Goal: Information Seeking & Learning: Learn about a topic

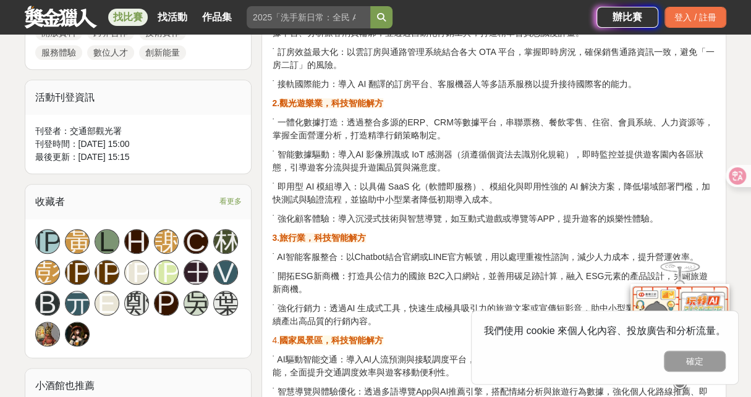
scroll to position [742, 0]
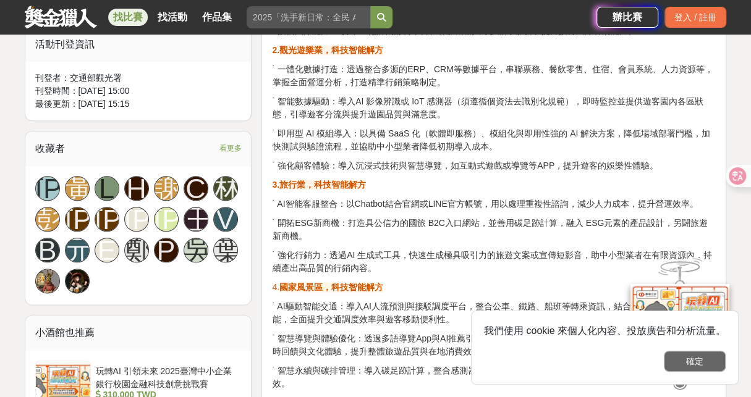
click at [701, 357] on button "確定" at bounding box center [695, 361] width 62 height 21
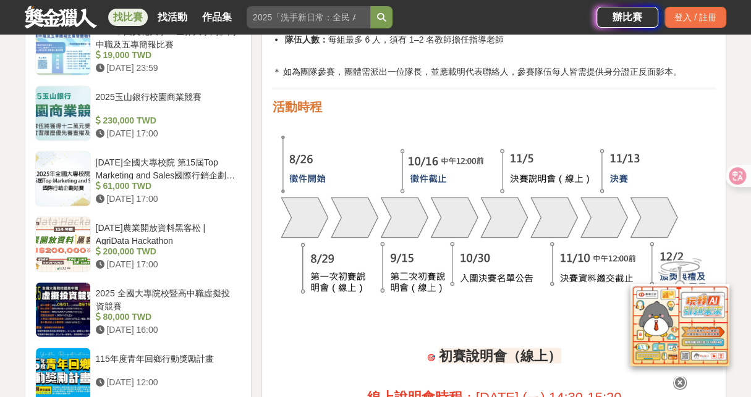
scroll to position [1360, 0]
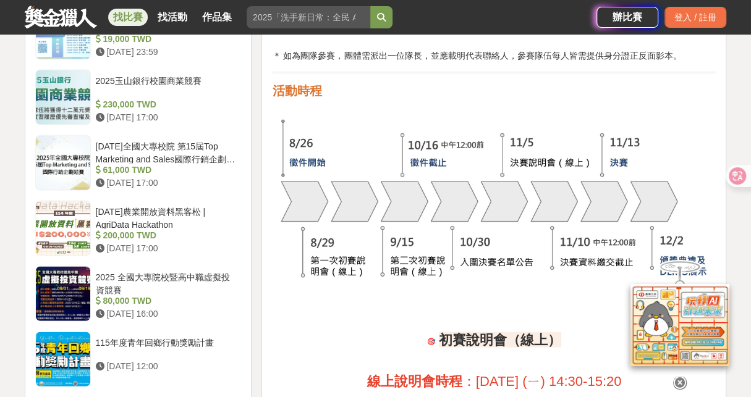
click at [453, 197] on img at bounding box center [494, 201] width 444 height 174
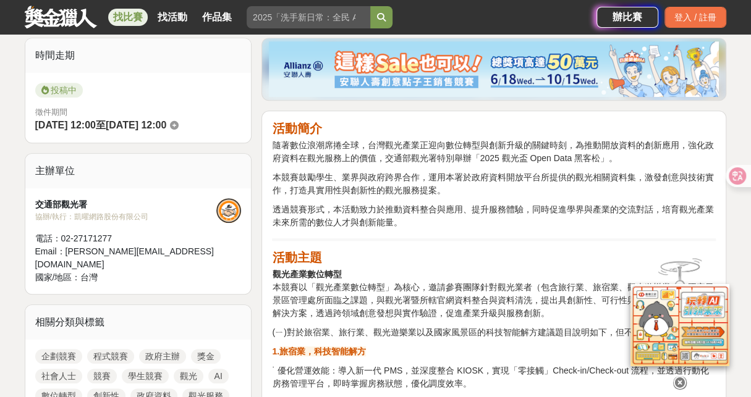
scroll to position [308, 0]
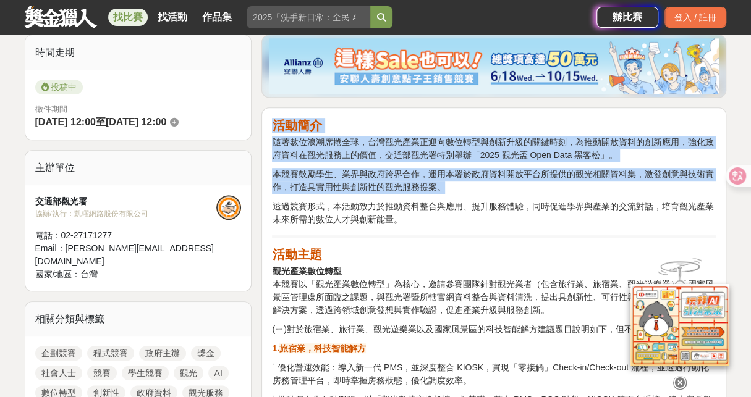
drag, startPoint x: 420, startPoint y: 223, endPoint x: 263, endPoint y: 121, distance: 187.2
click at [359, 136] on p "隨著數位浪潮席捲全球，台灣觀光產業正迎向數位轉型與創新升級的關鍵時刻，為推動開放資料的創新應用，強化政府資料在觀光服務上的價值，交通部觀光署特別舉辦「2025…" at bounding box center [494, 149] width 444 height 26
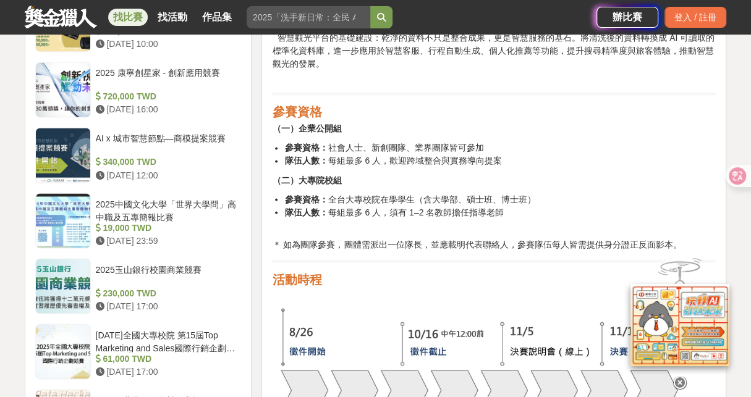
scroll to position [1175, 0]
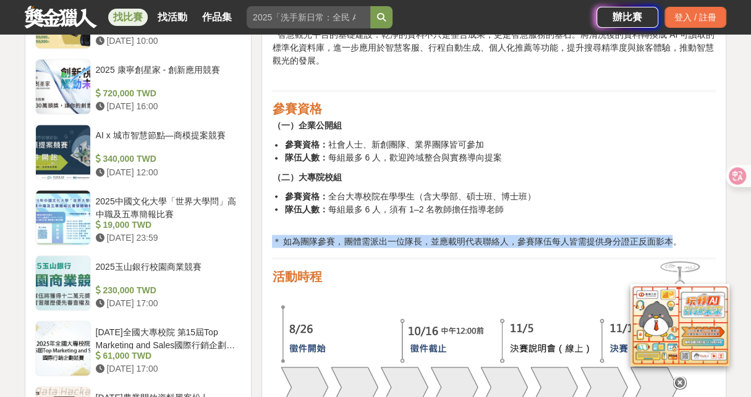
drag, startPoint x: 676, startPoint y: 237, endPoint x: 472, endPoint y: 222, distance: 204.0
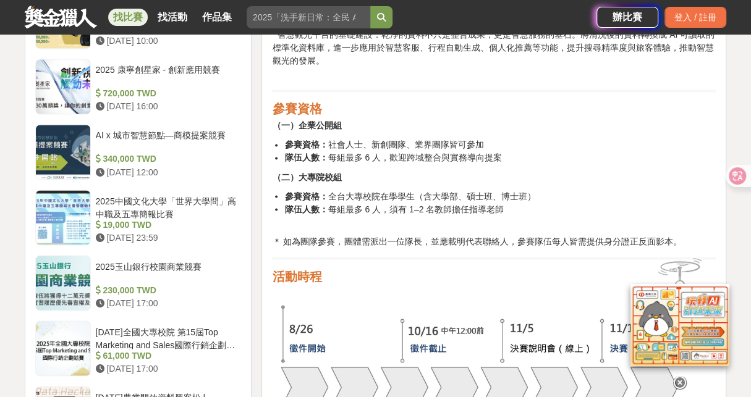
click at [676, 213] on li "隊伍人數： 每組最多 6 人，須有 1–2 名教師擔任指導老師" at bounding box center [499, 216] width 431 height 26
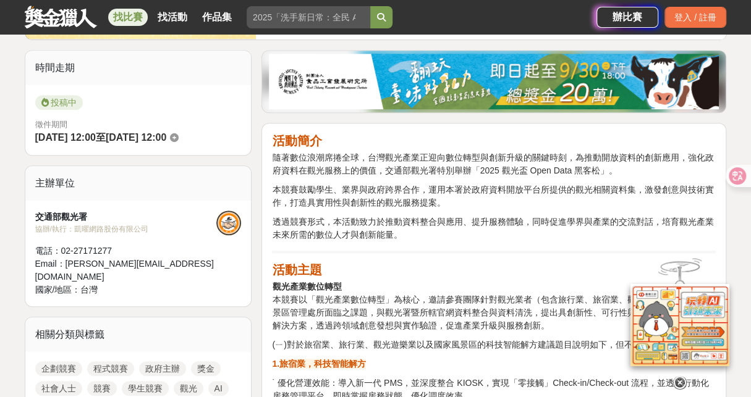
scroll to position [0, 0]
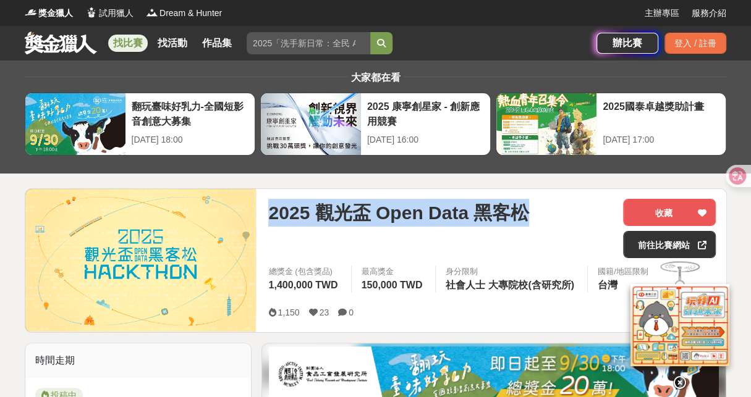
drag, startPoint x: 524, startPoint y: 218, endPoint x: 263, endPoint y: 198, distance: 261.6
click at [263, 198] on div "2025 觀光盃 Open Data 黑客松 收藏 前往比賽網站 總獎金 (包含獎品) 1,400,000 TWD 最高獎金 150,000 TWD 身分限制…" at bounding box center [491, 260] width 467 height 143
click at [456, 224] on span "2025 觀光盃 Open Data 黑客松" at bounding box center [398, 213] width 261 height 28
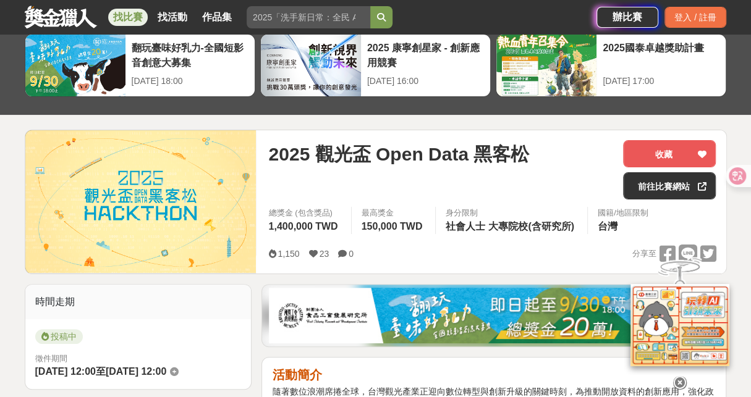
scroll to position [61, 0]
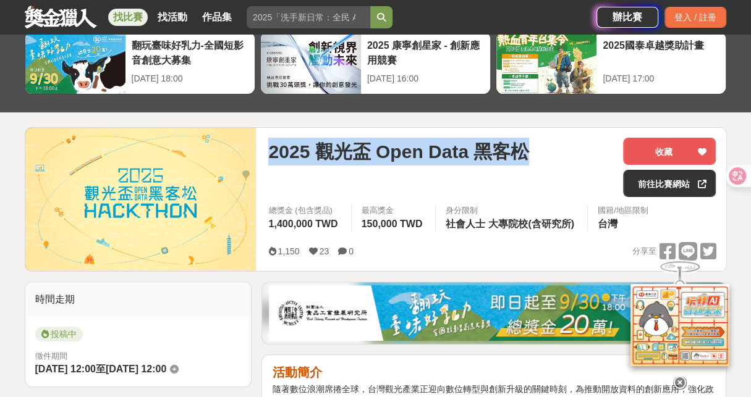
drag, startPoint x: 545, startPoint y: 148, endPoint x: 251, endPoint y: 160, distance: 293.9
click at [251, 160] on div "2025 觀光盃 Open Data 黑客松 收藏 前往比賽網站 總獎金 (包含獎品) 1,400,000 TWD 最高獎金 150,000 TWD 身分限制…" at bounding box center [376, 199] width 702 height 145
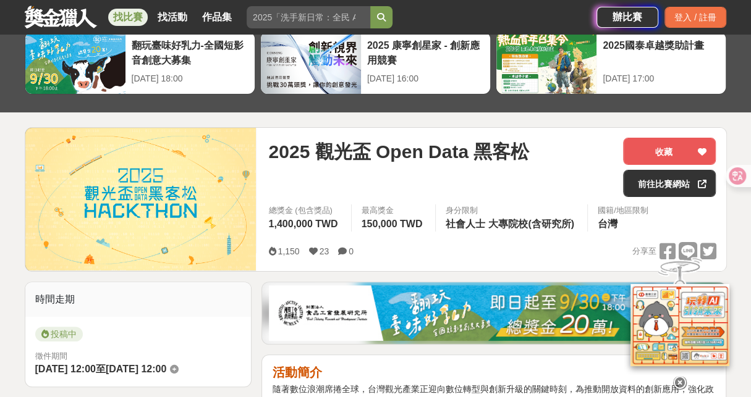
click at [430, 182] on div "2025 觀光盃 Open Data 黑客松" at bounding box center [440, 167] width 345 height 59
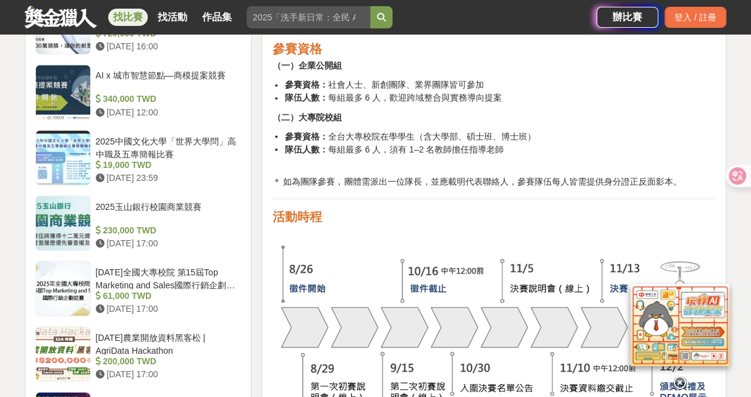
scroll to position [1236, 0]
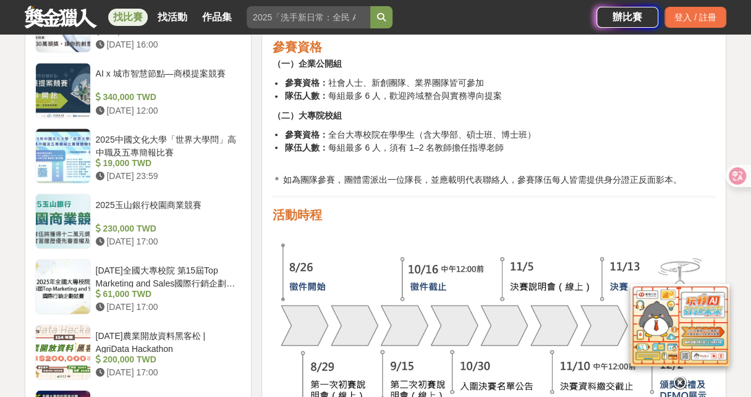
drag, startPoint x: 503, startPoint y: 147, endPoint x: 260, endPoint y: 65, distance: 256.3
click at [456, 95] on li "隊伍人數： 每組最多 6 人，歡迎跨域整合與實務導向提案" at bounding box center [499, 96] width 431 height 13
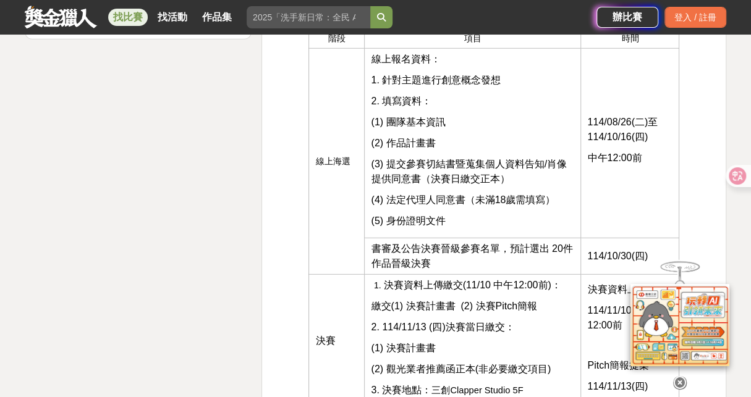
scroll to position [1855, 0]
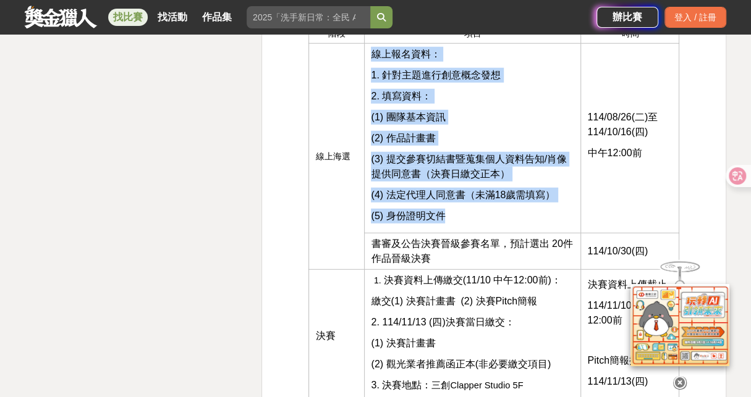
drag, startPoint x: 447, startPoint y: 216, endPoint x: 361, endPoint y: 111, distance: 135.3
click at [354, 111] on tr "線上海選 線上報名資料： 1. 針對主題進行創意概念發想 2. 填寫資料： (1) 團隊基本資訊 (2) 作品計畫書 (3) 提交參賽切結書暨蒐集個人資料告知…" at bounding box center [494, 139] width 370 height 190
click at [518, 142] on p "(2) 作品計畫書" at bounding box center [472, 138] width 203 height 15
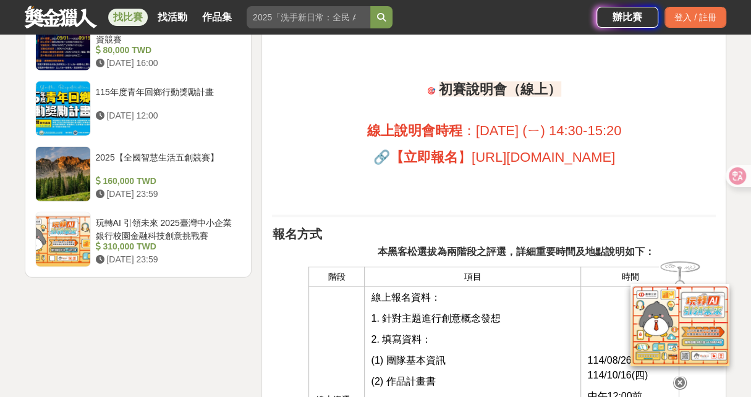
scroll to position [1607, 0]
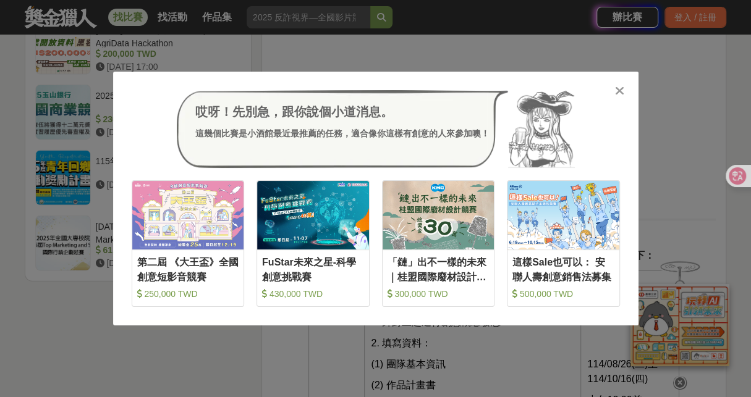
click at [623, 93] on icon at bounding box center [619, 91] width 9 height 12
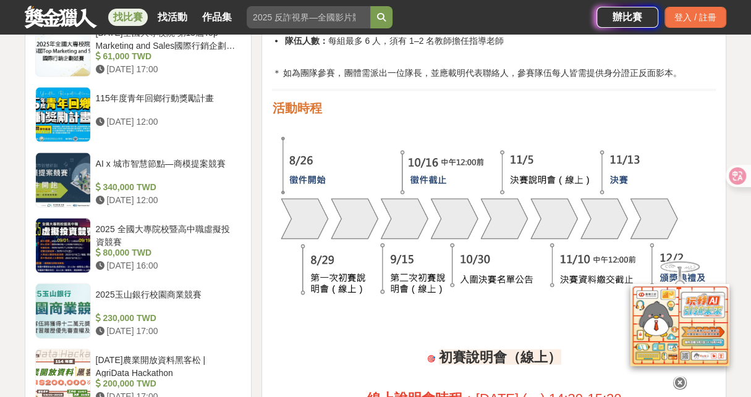
scroll to position [1360, 0]
